Goal: Navigation & Orientation: Go to known website

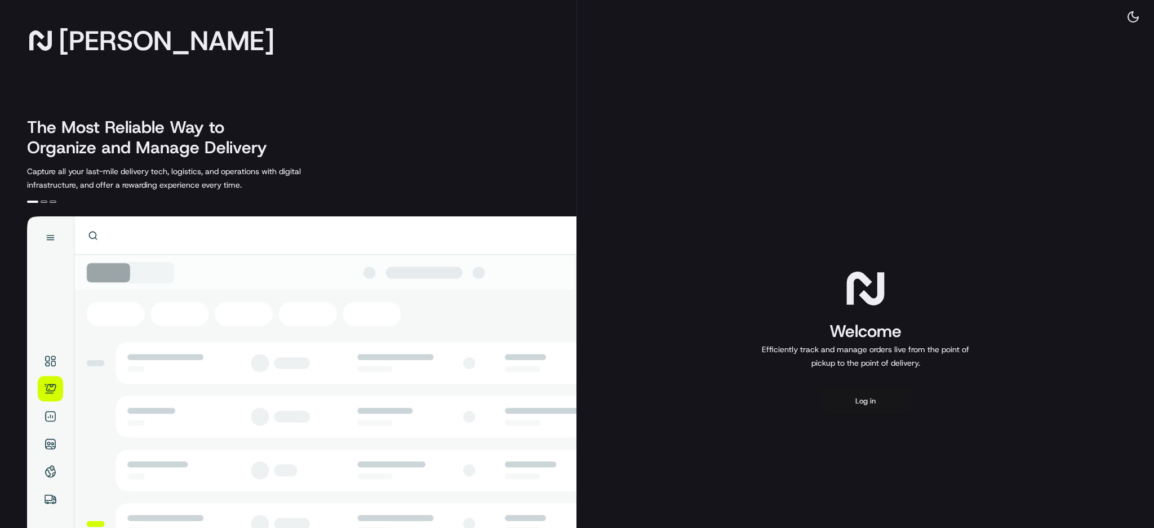
click at [870, 399] on button "Log in" at bounding box center [865, 401] width 90 height 27
